Goal: Transaction & Acquisition: Book appointment/travel/reservation

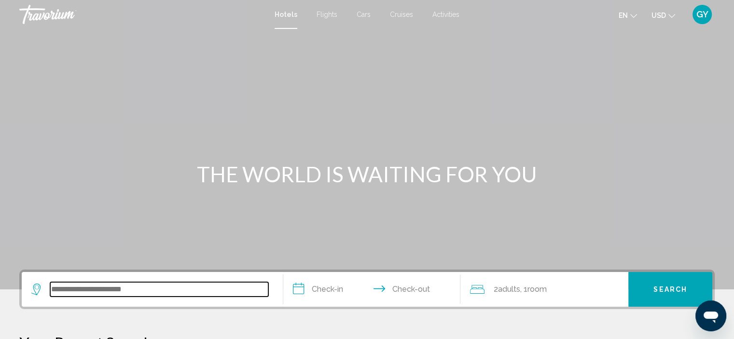
click at [104, 291] on input "Search widget" at bounding box center [159, 289] width 218 height 14
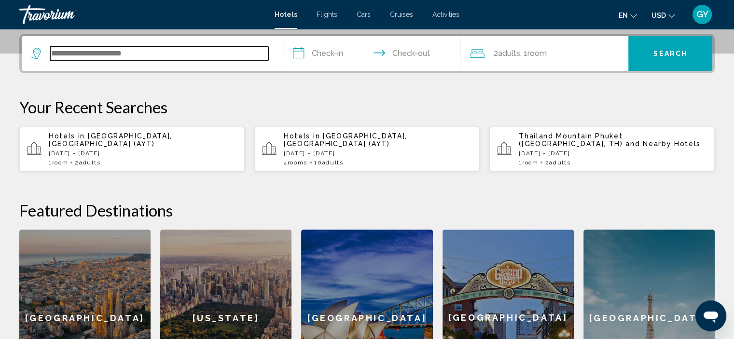
scroll to position [238, 0]
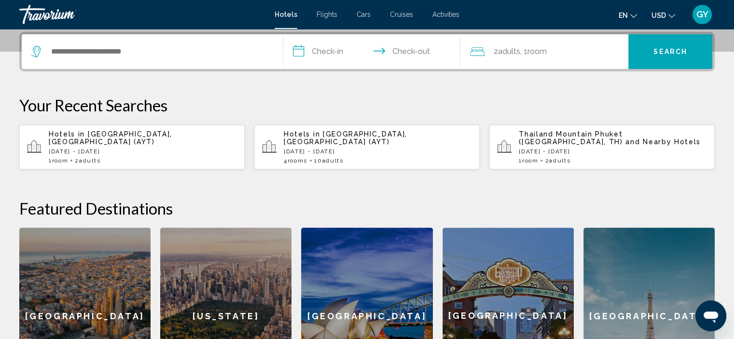
click at [135, 137] on span "[GEOGRAPHIC_DATA], [GEOGRAPHIC_DATA] (AYT)" at bounding box center [110, 137] width 123 height 15
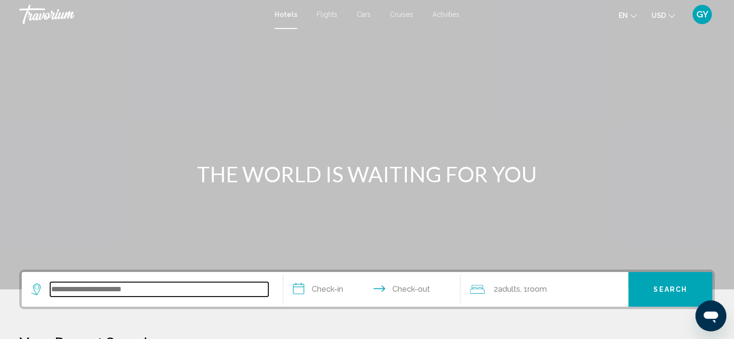
click at [102, 286] on input "Search widget" at bounding box center [159, 289] width 218 height 14
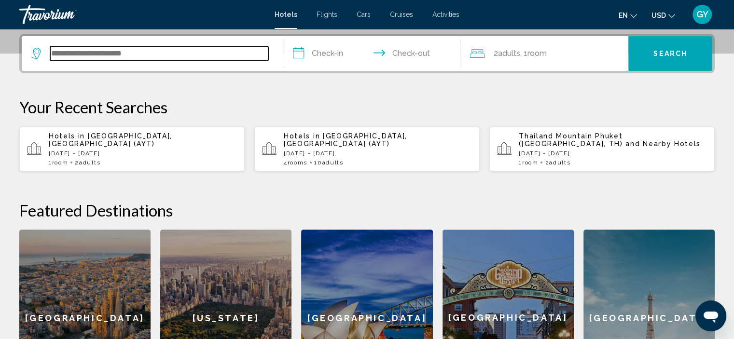
scroll to position [238, 0]
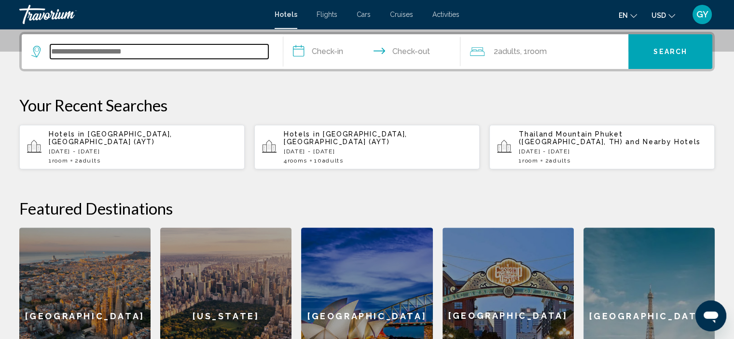
type input "*"
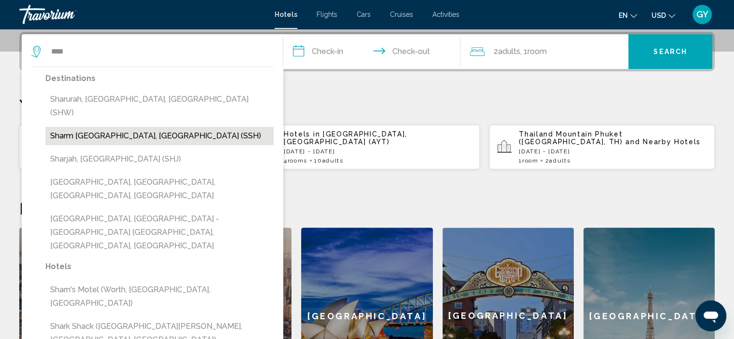
click at [116, 127] on button "Sharm El Sheikh, Egypt (SSH)" at bounding box center [159, 136] width 228 height 18
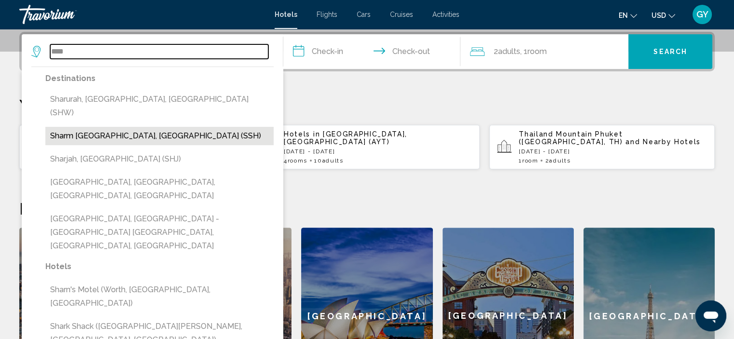
type input "**********"
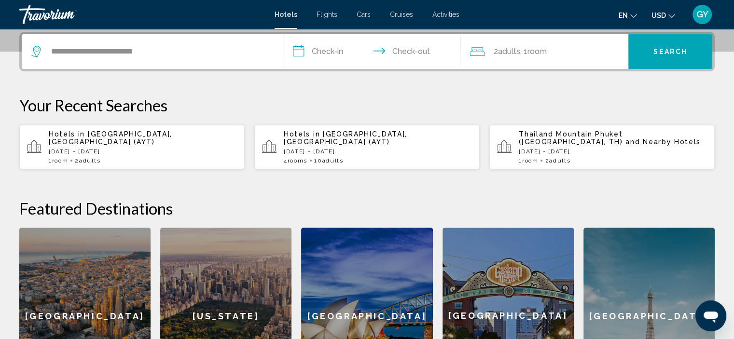
click at [300, 48] on input "**********" at bounding box center [373, 53] width 181 height 38
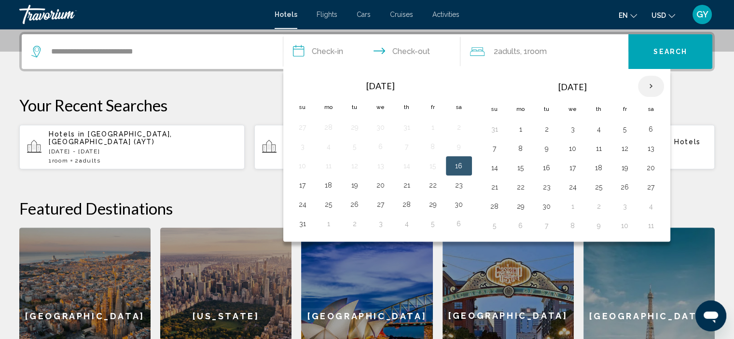
click at [649, 84] on th "Next month" at bounding box center [651, 86] width 26 height 21
click at [298, 163] on button "9" at bounding box center [302, 168] width 15 height 14
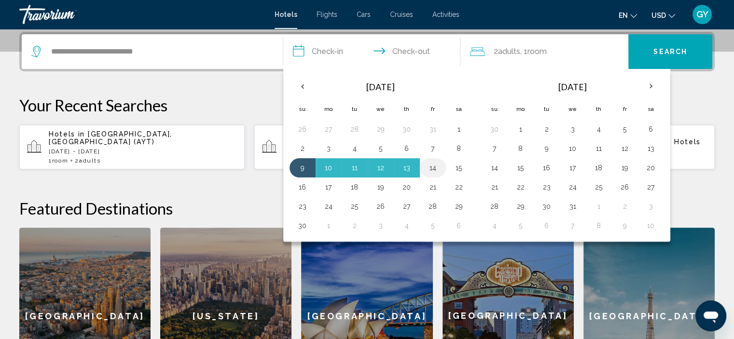
click at [433, 167] on button "14" at bounding box center [432, 168] width 15 height 14
type input "**********"
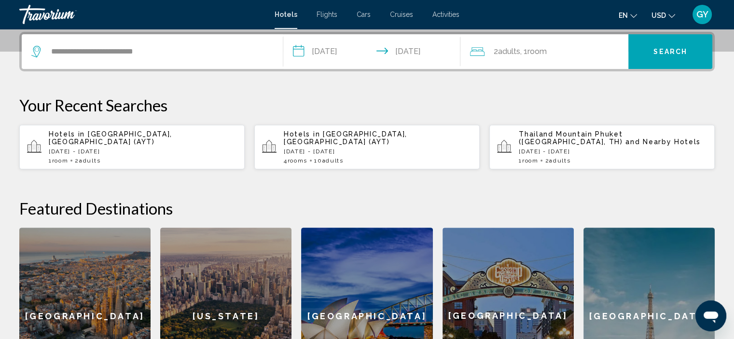
click at [476, 50] on icon "Travelers: 2 adults, 0 children" at bounding box center [477, 52] width 14 height 12
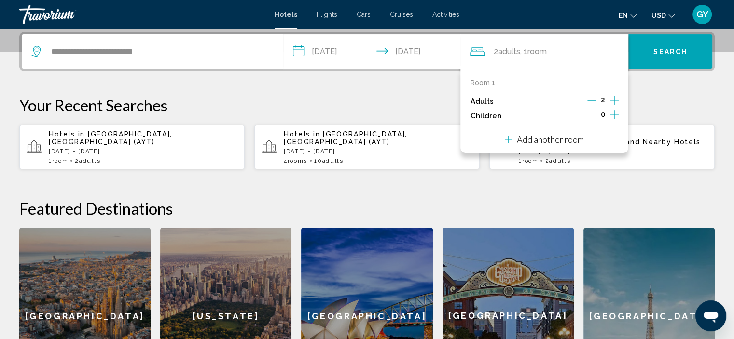
click at [567, 146] on button "Add another room" at bounding box center [544, 138] width 79 height 20
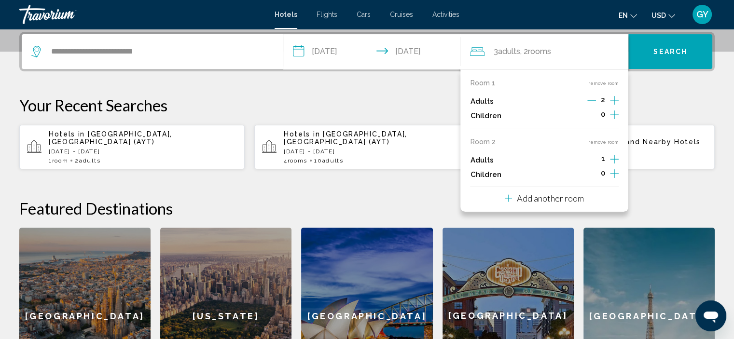
click at [613, 105] on icon "Increment adults" at bounding box center [614, 100] width 9 height 9
click at [561, 199] on p "Add another room" at bounding box center [550, 198] width 67 height 11
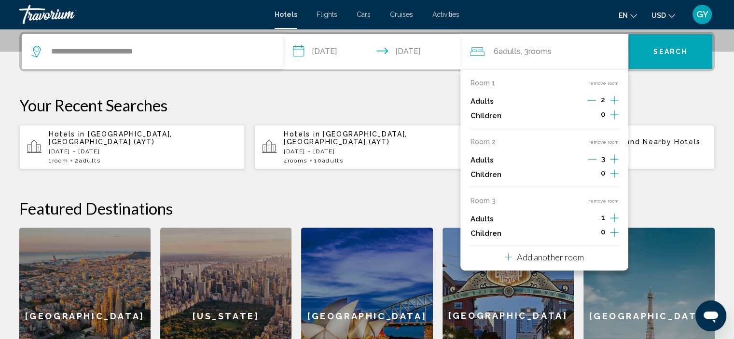
click at [616, 106] on icon "Increment adults" at bounding box center [614, 101] width 9 height 12
click at [571, 258] on p "Add another room" at bounding box center [550, 257] width 67 height 11
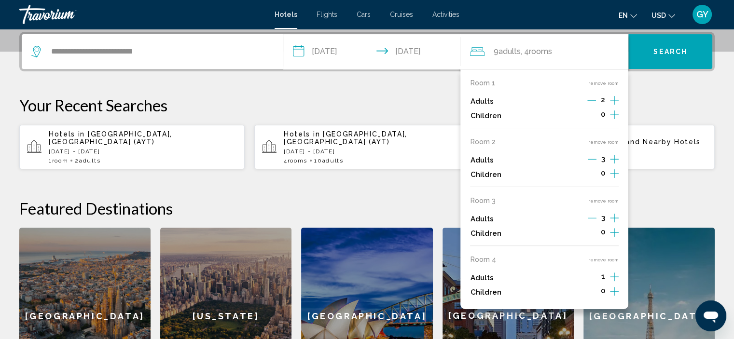
click at [615, 106] on icon "Increment adults" at bounding box center [614, 101] width 9 height 12
click at [703, 45] on button "Search" at bounding box center [670, 51] width 84 height 35
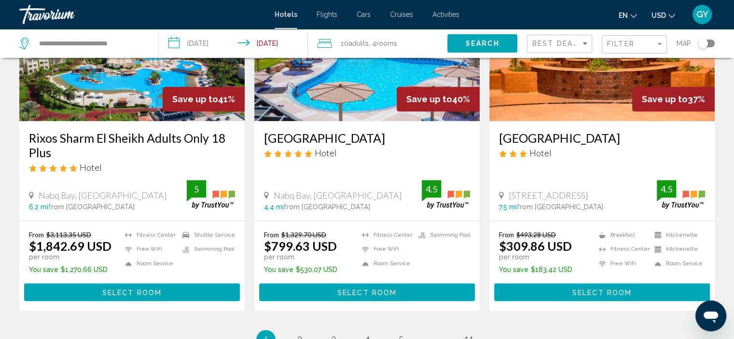
scroll to position [1220, 0]
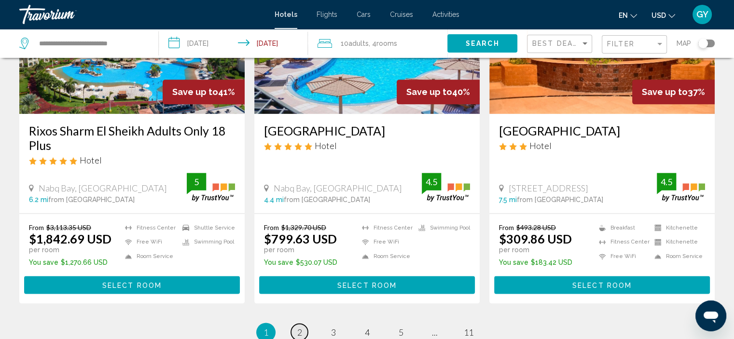
click at [299, 327] on span "2" at bounding box center [299, 332] width 5 height 11
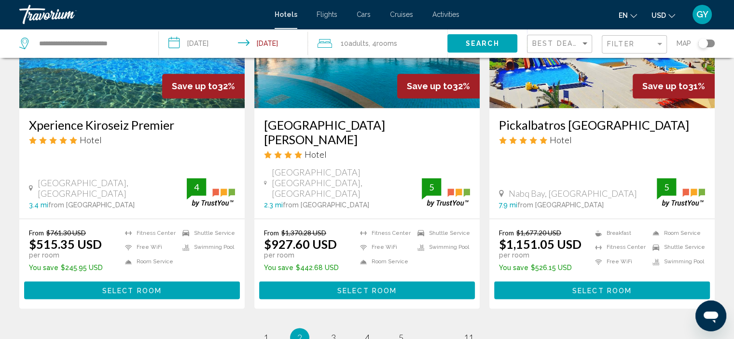
scroll to position [1268, 0]
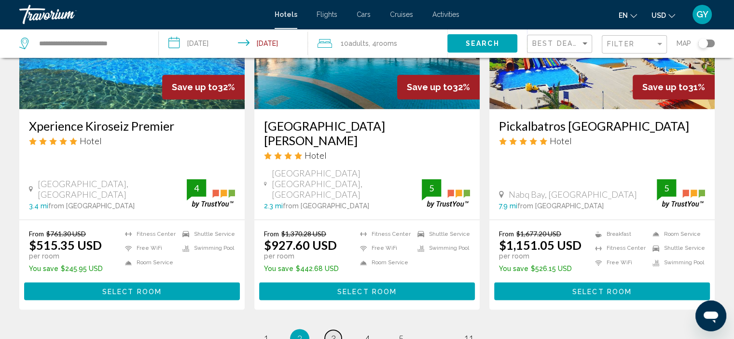
click at [332, 333] on span "3" at bounding box center [333, 338] width 5 height 11
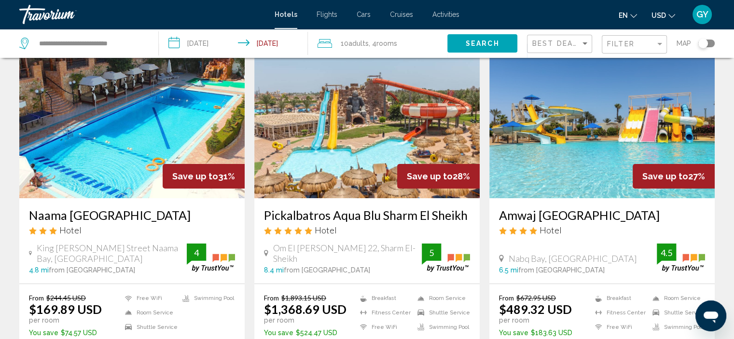
scroll to position [62, 0]
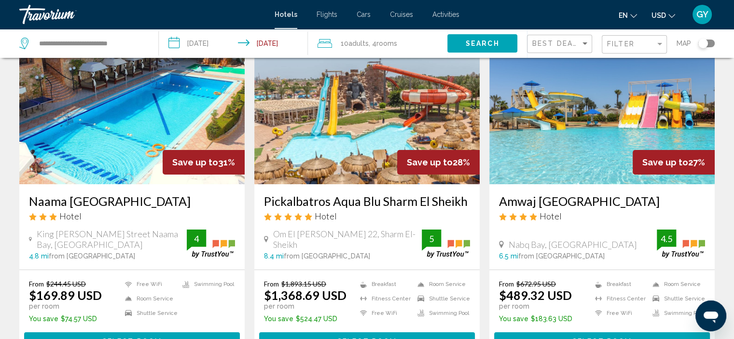
click at [175, 42] on input "**********" at bounding box center [235, 45] width 153 height 32
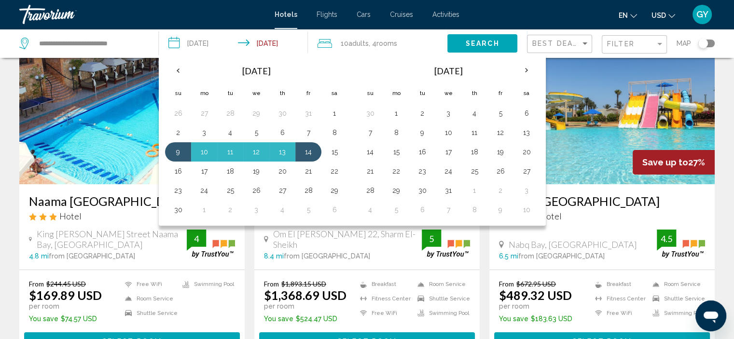
click at [112, 122] on img "Main content" at bounding box center [131, 107] width 225 height 154
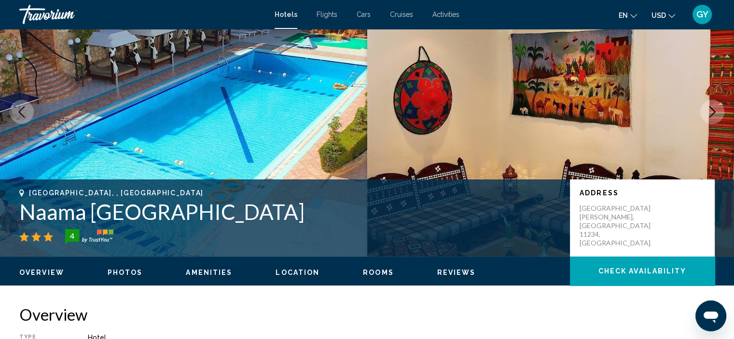
scroll to position [4, 0]
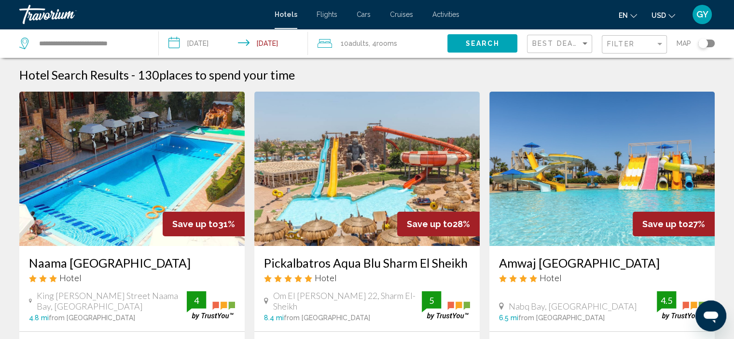
click at [326, 42] on icon "Travelers: 10 adults, 0 children" at bounding box center [324, 44] width 14 height 12
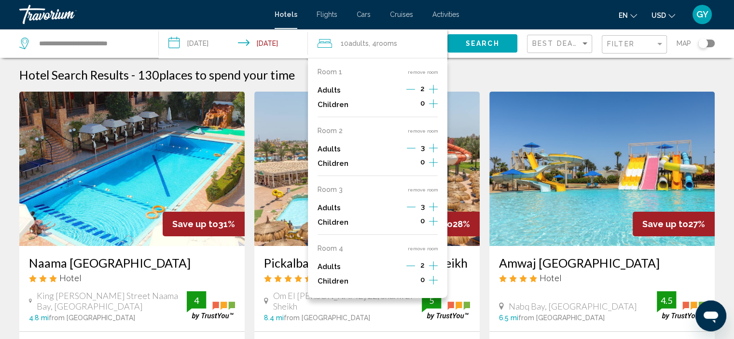
click at [420, 250] on button "remove room" at bounding box center [422, 248] width 30 height 6
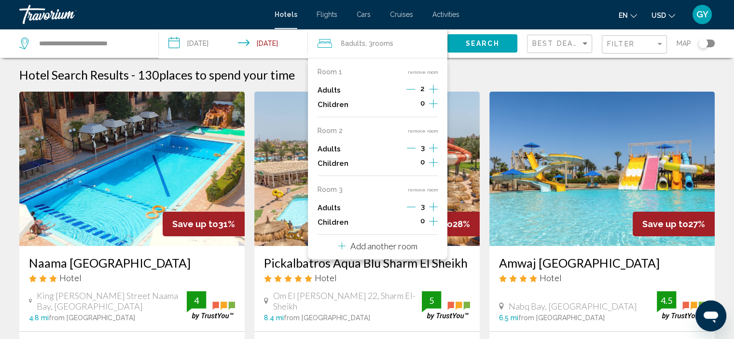
click at [421, 191] on button "remove room" at bounding box center [422, 190] width 30 height 6
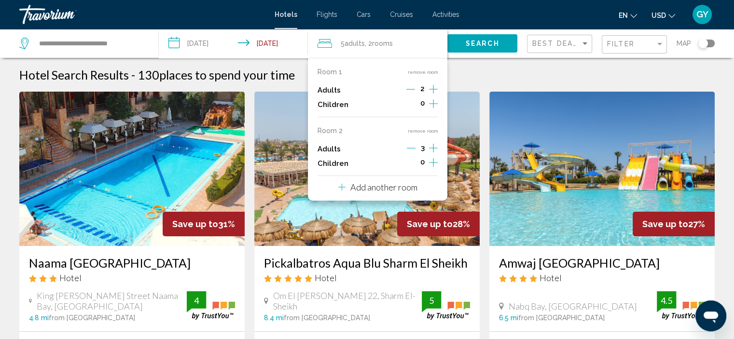
click at [424, 129] on button "remove room" at bounding box center [422, 131] width 30 height 6
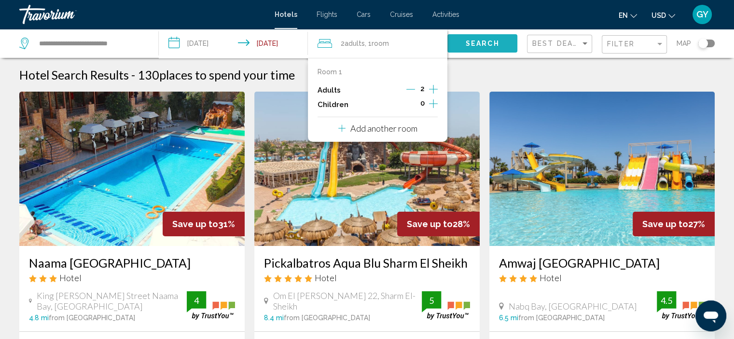
click at [458, 45] on button "Search" at bounding box center [482, 43] width 70 height 18
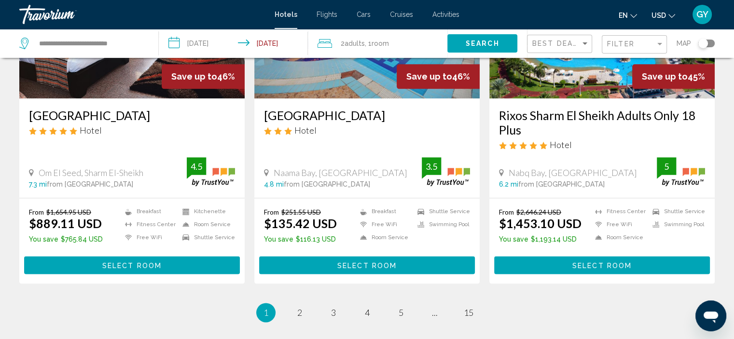
scroll to position [1213, 0]
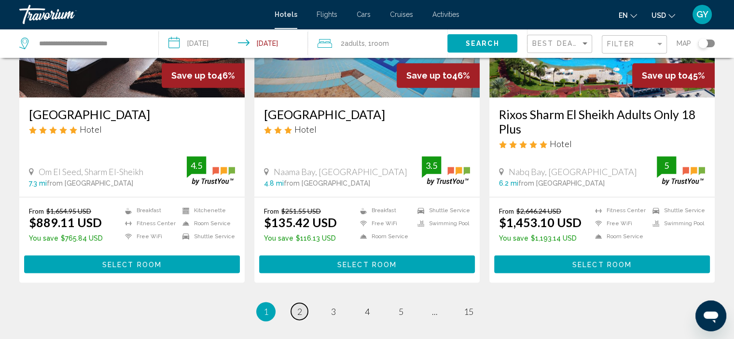
click at [300, 306] on span "2" at bounding box center [299, 311] width 5 height 11
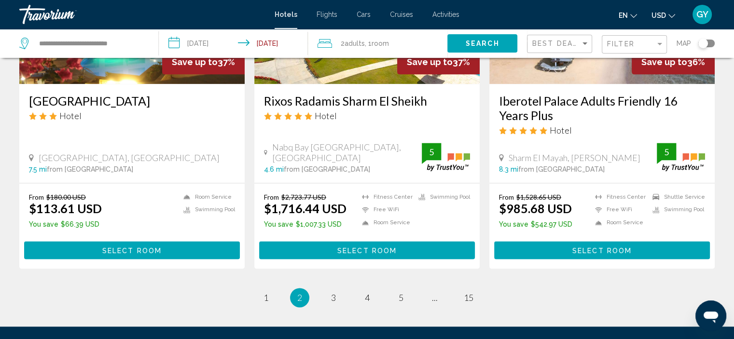
scroll to position [1240, 0]
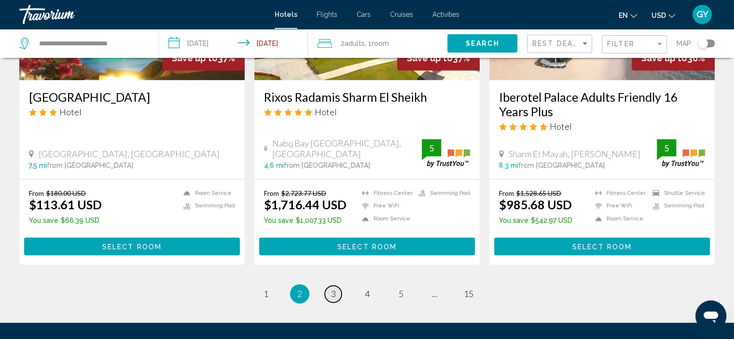
click at [332, 288] on span "3" at bounding box center [333, 293] width 5 height 11
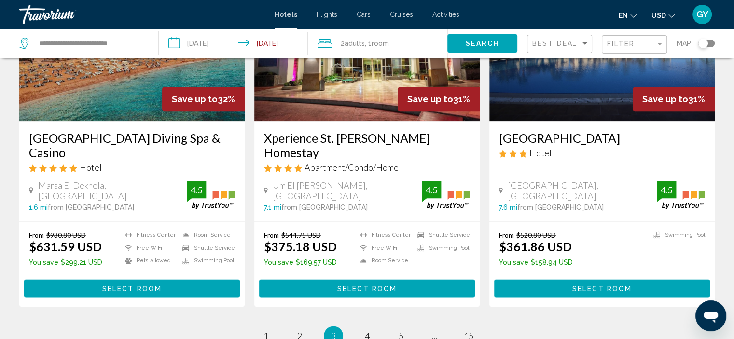
scroll to position [1231, 0]
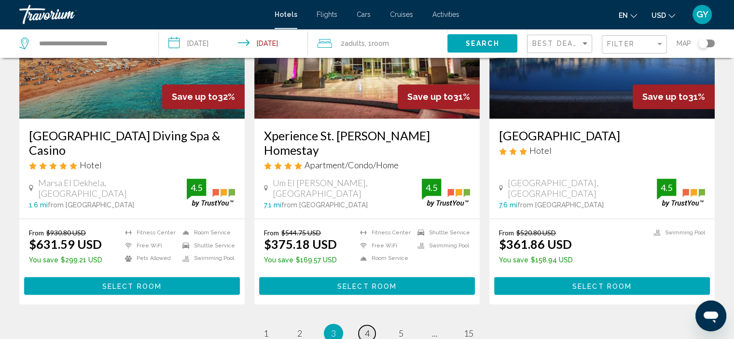
click at [368, 328] on span "4" at bounding box center [367, 333] width 5 height 11
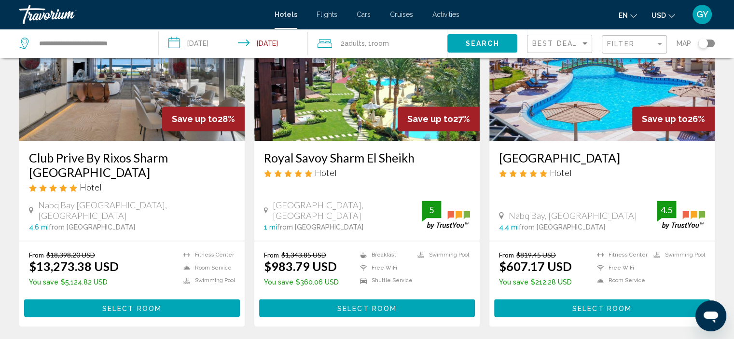
scroll to position [1206, 0]
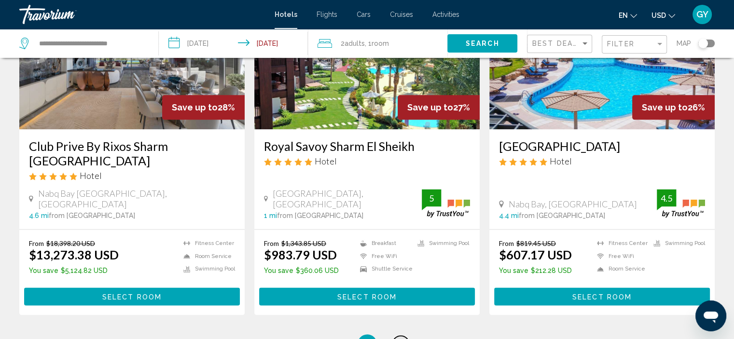
click at [403, 336] on link "page 5" at bounding box center [400, 344] width 17 height 17
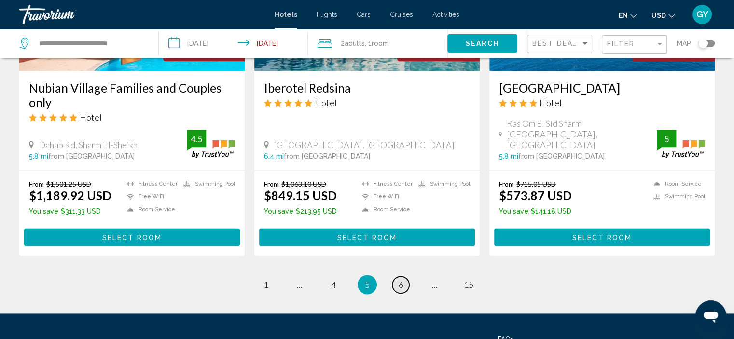
scroll to position [1230, 0]
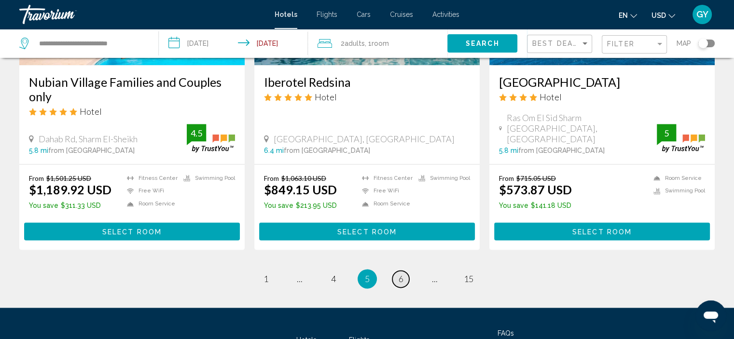
click at [402, 277] on span "6" at bounding box center [400, 278] width 5 height 11
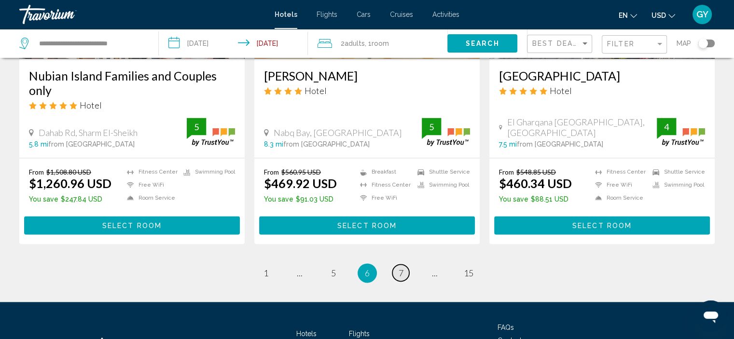
scroll to position [1275, 0]
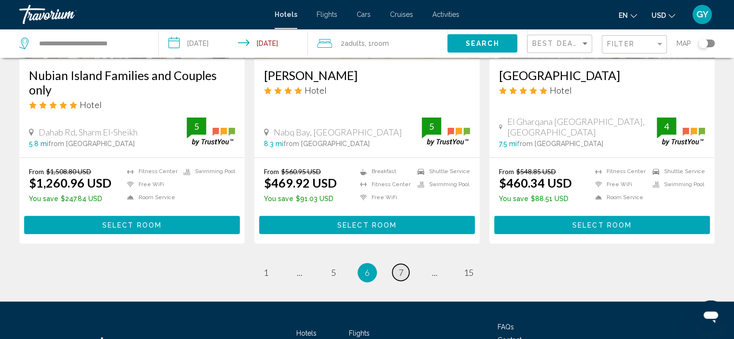
click at [402, 267] on span "7" at bounding box center [400, 272] width 5 height 11
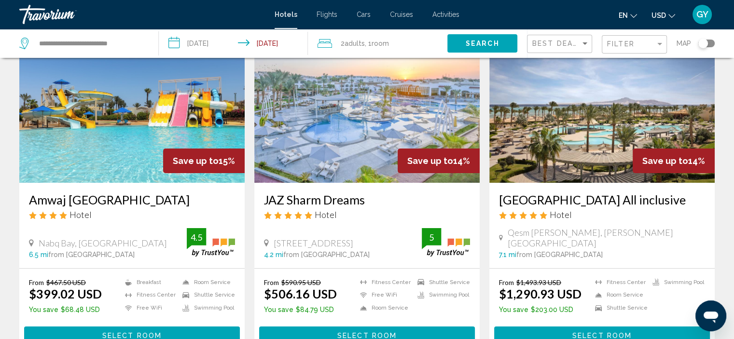
scroll to position [64, 0]
